Goal: Use online tool/utility

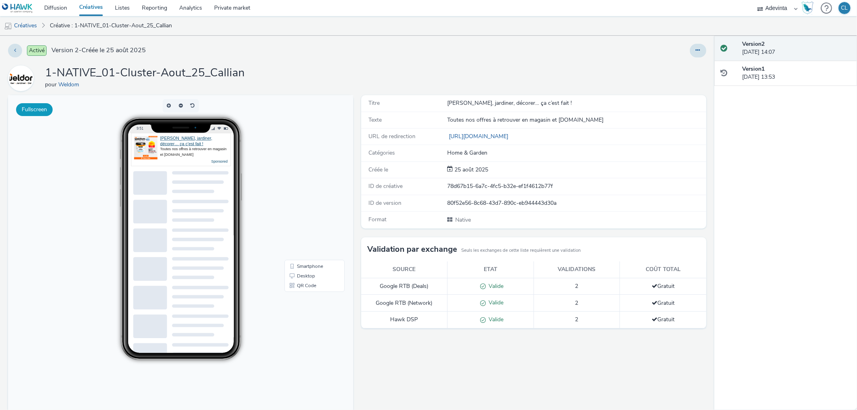
click at [0, 0] on button "Fullscreen" at bounding box center [0, 0] width 0 height 0
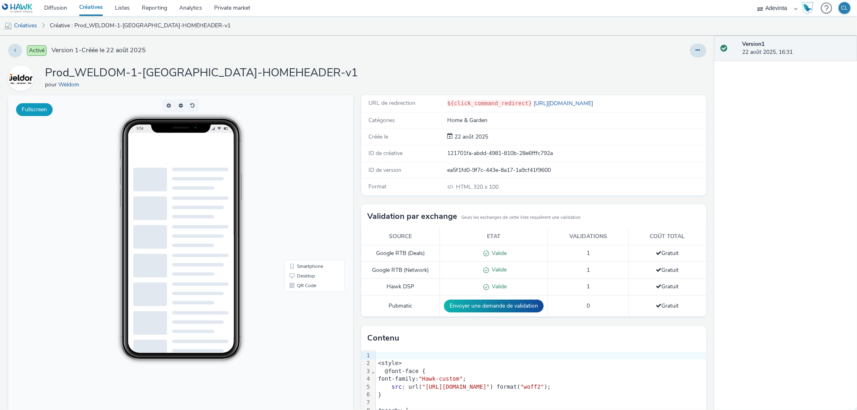
drag, startPoint x: 45, startPoint y: 16, endPoint x: 43, endPoint y: 107, distance: 90.9
click at [0, 0] on button "Fullscreen" at bounding box center [0, 0] width 0 height 0
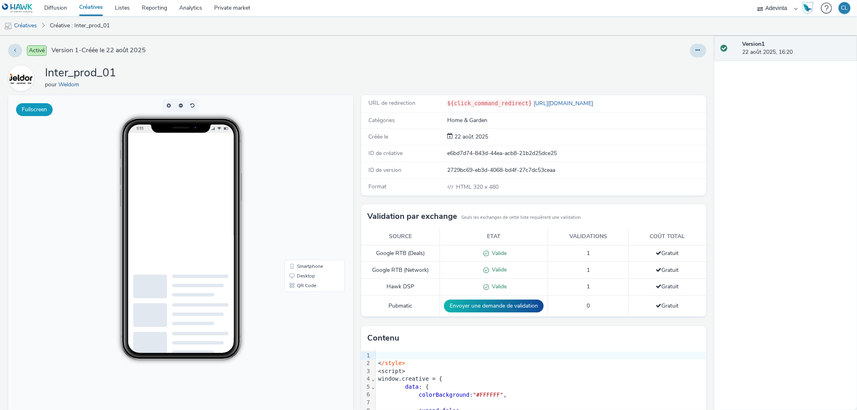
click at [0, 0] on button "Fullscreen" at bounding box center [0, 0] width 0 height 0
